Goal: Find specific page/section: Find specific page/section

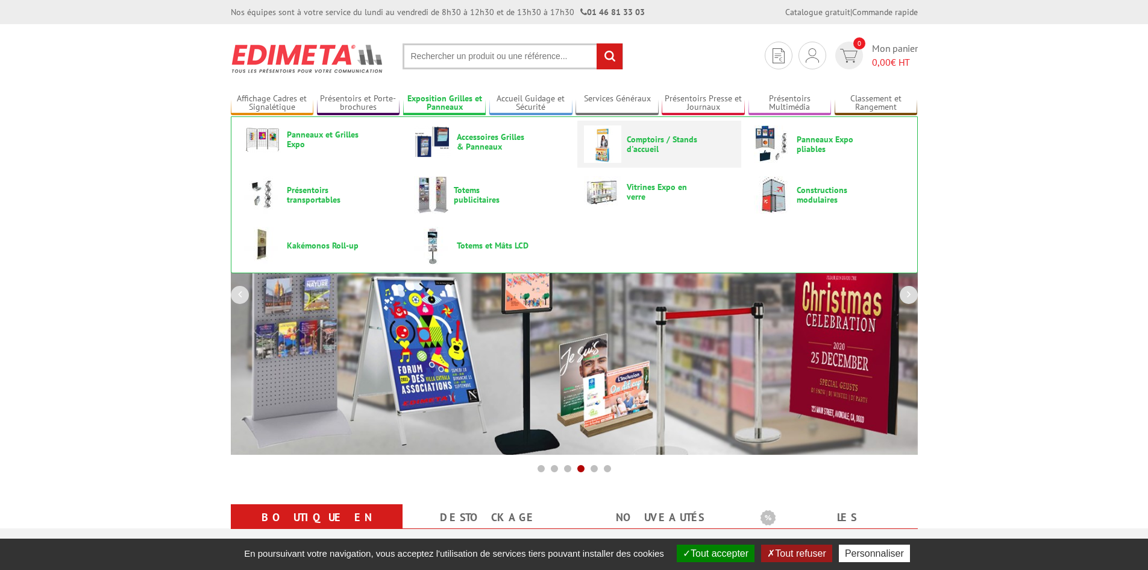
click at [611, 154] on img at bounding box center [602, 143] width 37 height 37
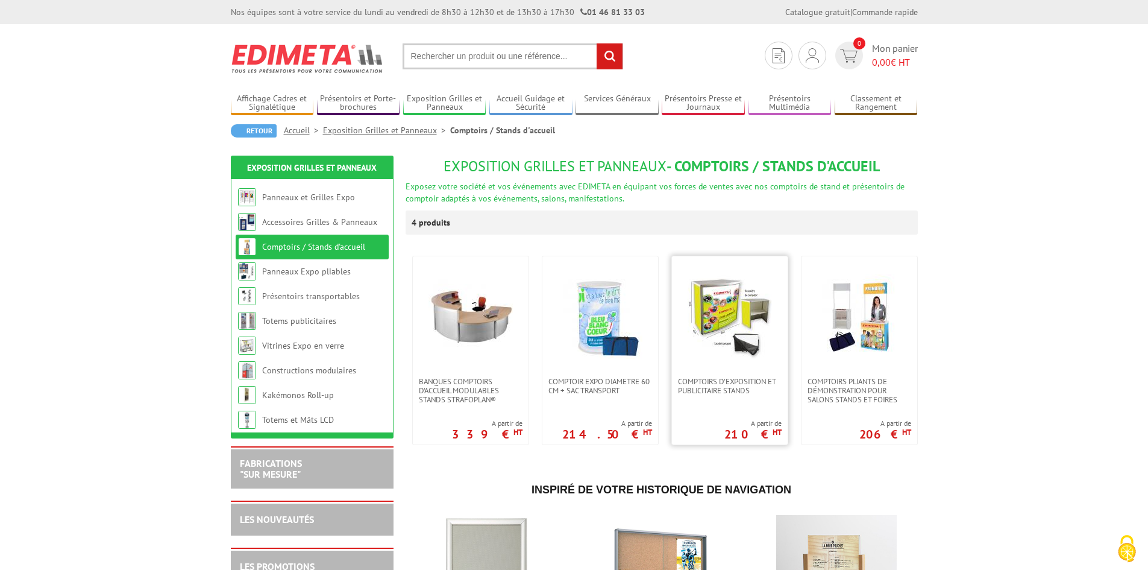
click at [717, 315] on img at bounding box center [730, 316] width 84 height 84
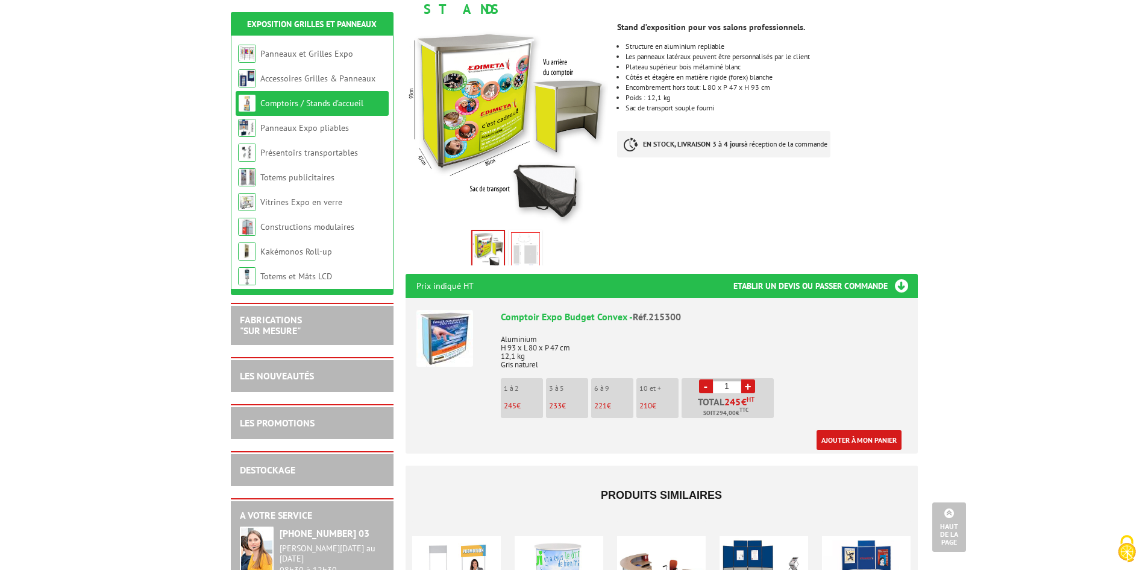
scroll to position [181, 0]
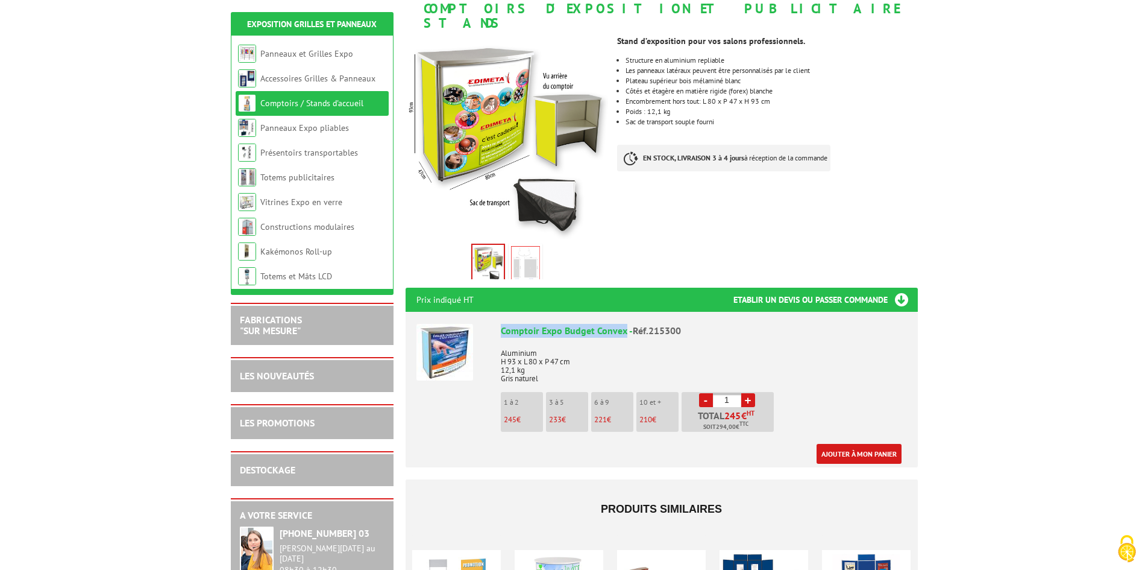
drag, startPoint x: 626, startPoint y: 318, endPoint x: 503, endPoint y: 316, distance: 123.0
click at [503, 324] on div "Comptoir Expo Budget Convex - Réf.215300" at bounding box center [704, 331] width 406 height 14
